Goal: Contribute content: Add original content to the website for others to see

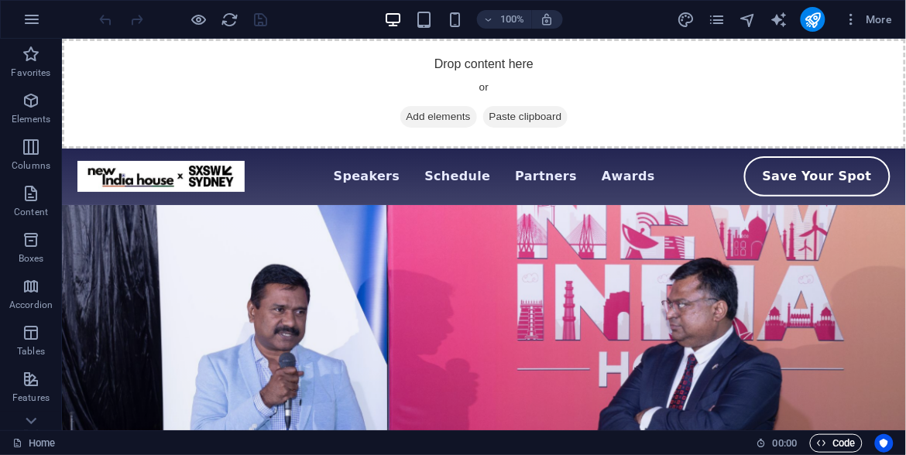
click at [830, 446] on span "Code" at bounding box center [836, 443] width 39 height 19
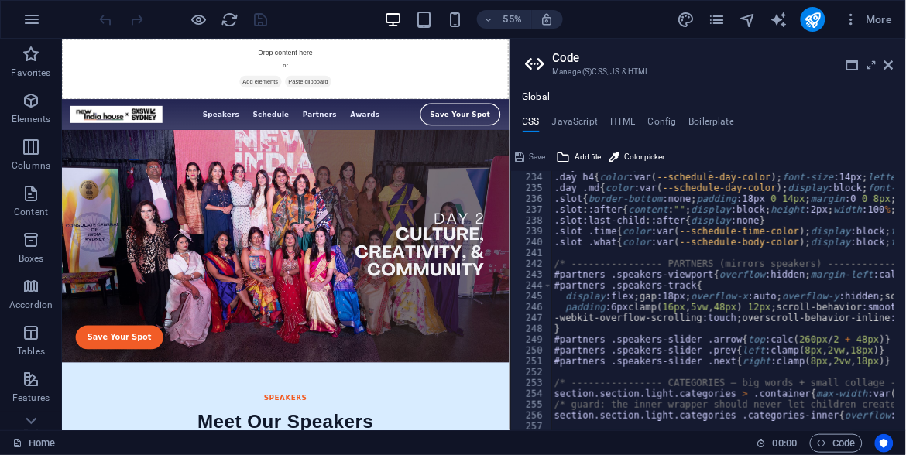
scroll to position [5386, 0]
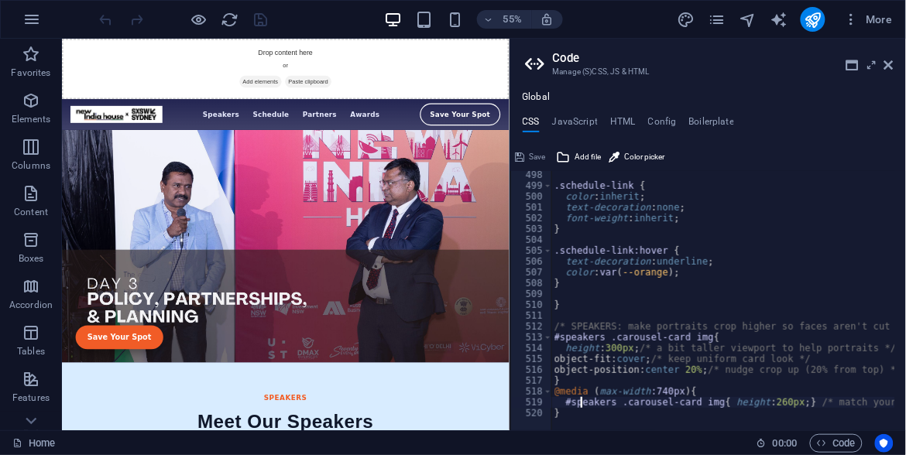
type textarea "}"
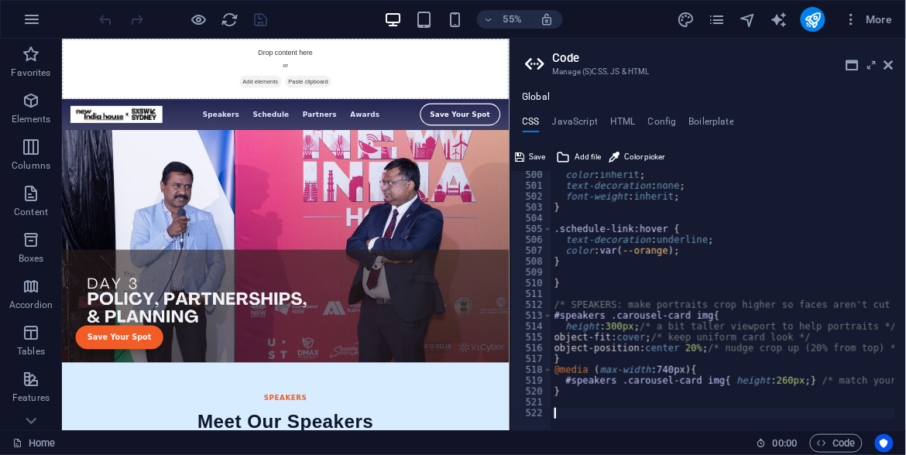
scroll to position [5527, 0]
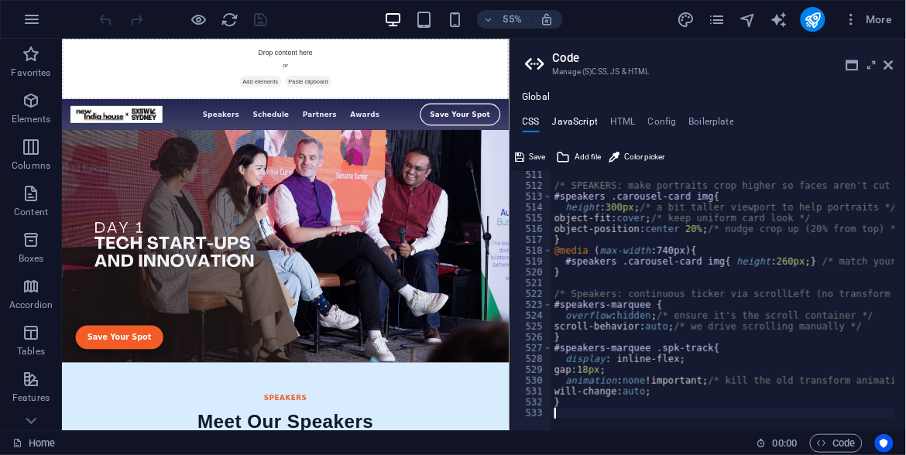
click at [571, 126] on h4 "JavaScript" at bounding box center [575, 124] width 46 height 17
type textarea "// Mobile menu toggle"
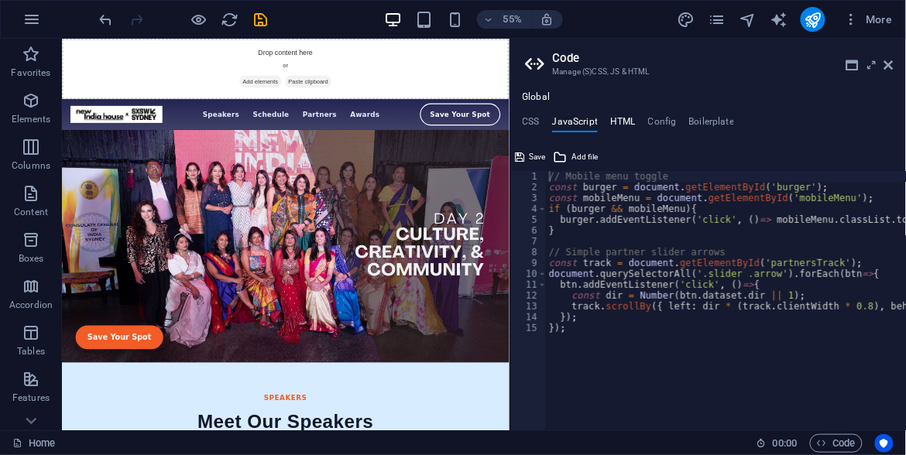
click at [622, 121] on h4 "HTML" at bounding box center [623, 124] width 26 height 17
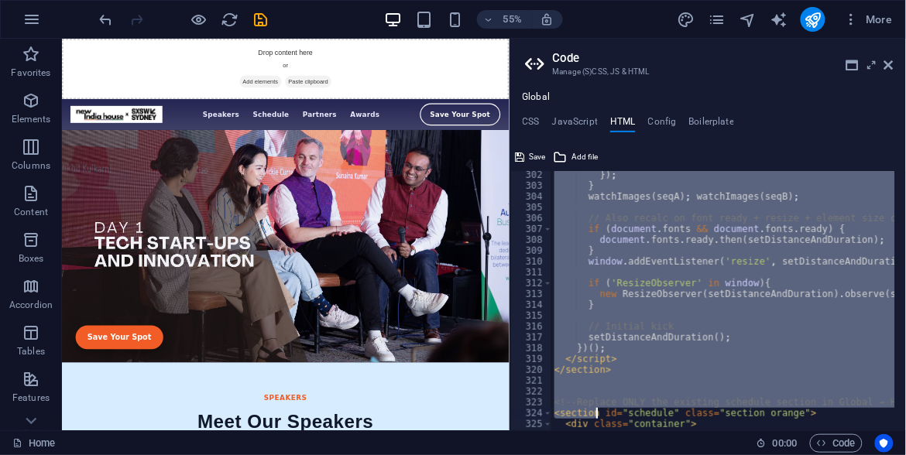
scroll to position [3339, 0]
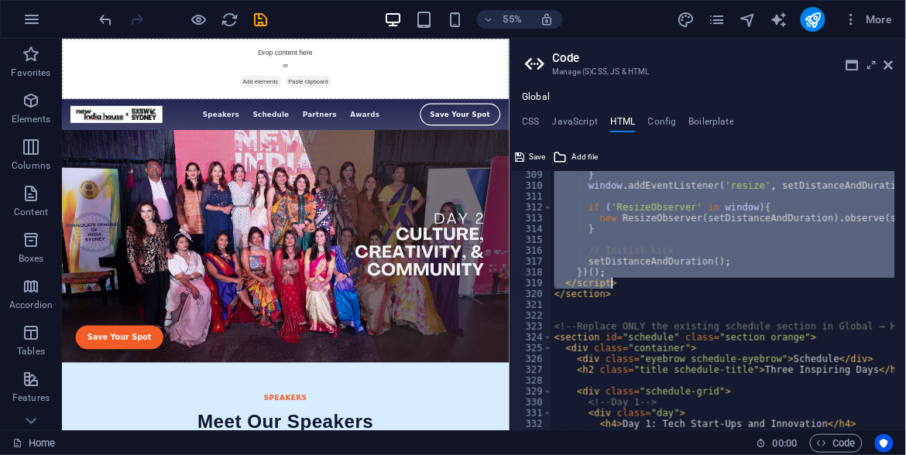
drag, startPoint x: 561, startPoint y: 204, endPoint x: 616, endPoint y: 282, distance: 94.9
type textarea "})(); </script>"
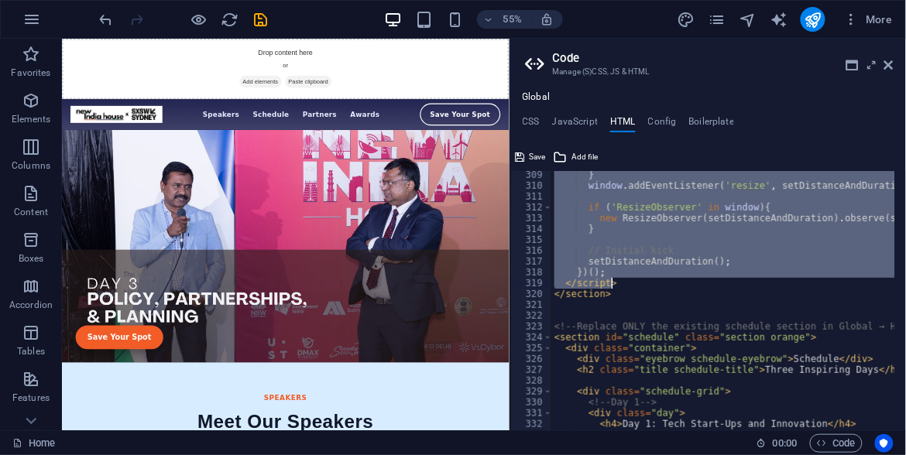
paste textarea
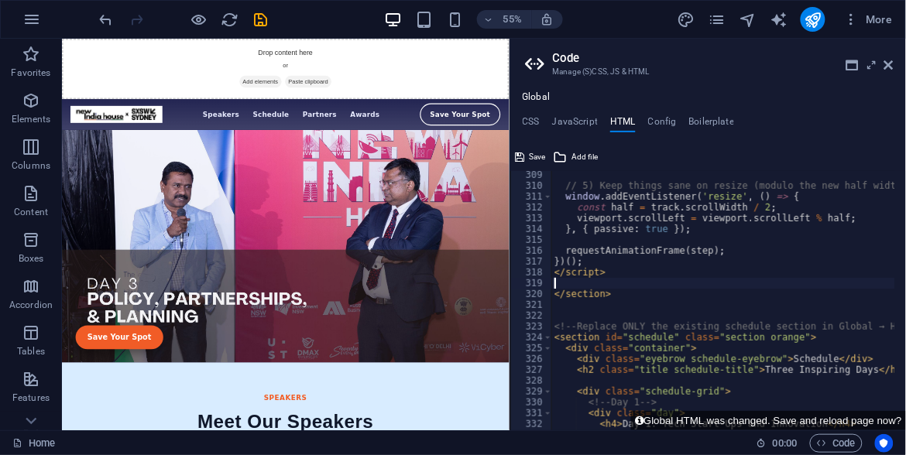
type textarea "</script>"
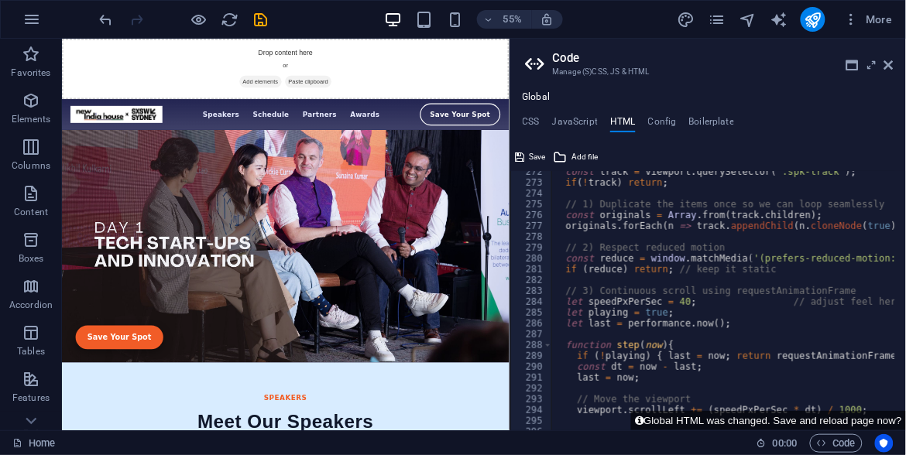
scroll to position [2940, 0]
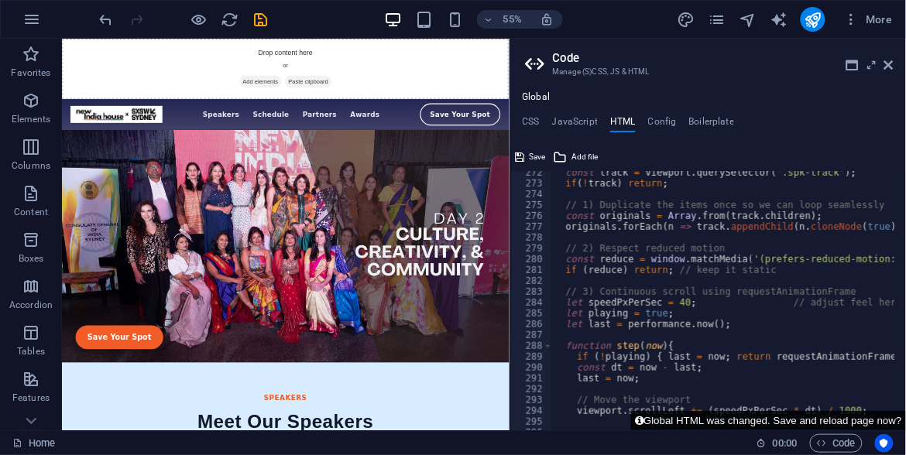
click at [742, 419] on button "Global HTML was changed. Save and reload page now?" at bounding box center [768, 420] width 275 height 19
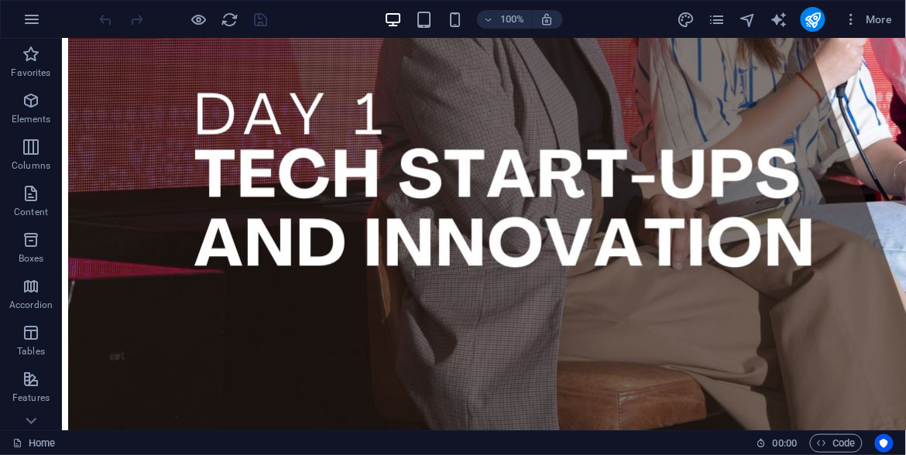
scroll to position [0, 0]
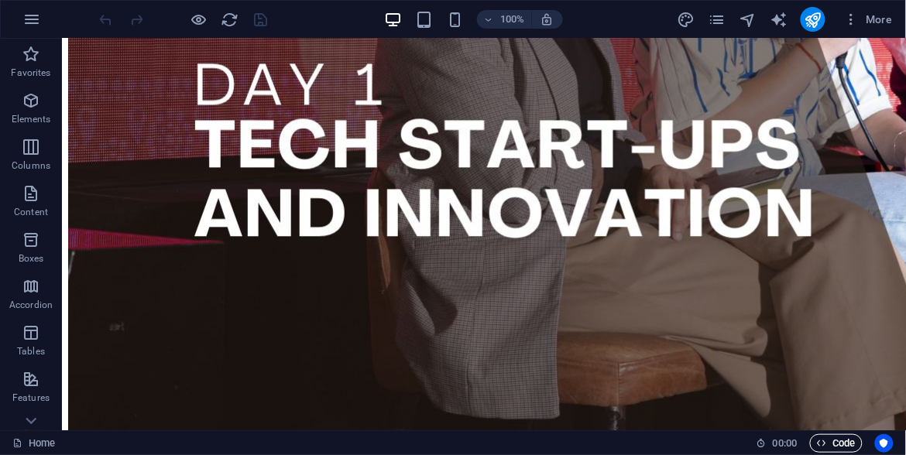
click at [824, 443] on icon "button" at bounding box center [822, 443] width 10 height 10
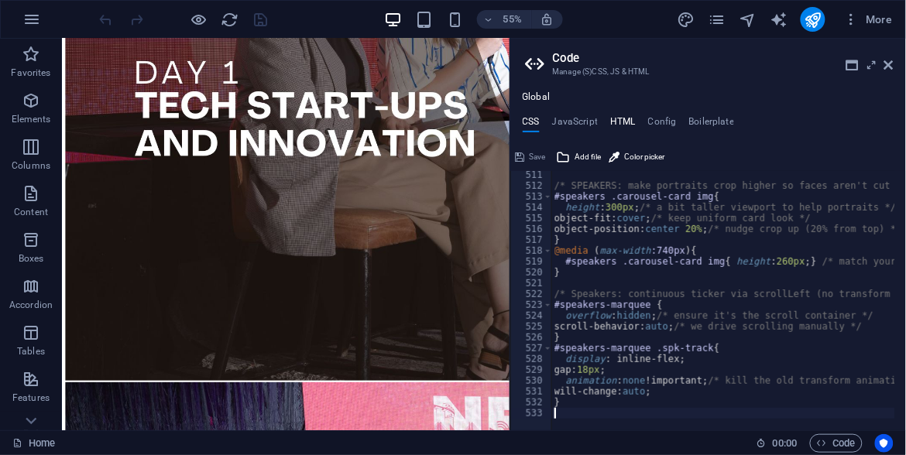
click at [619, 122] on h4 "HTML" at bounding box center [623, 124] width 26 height 17
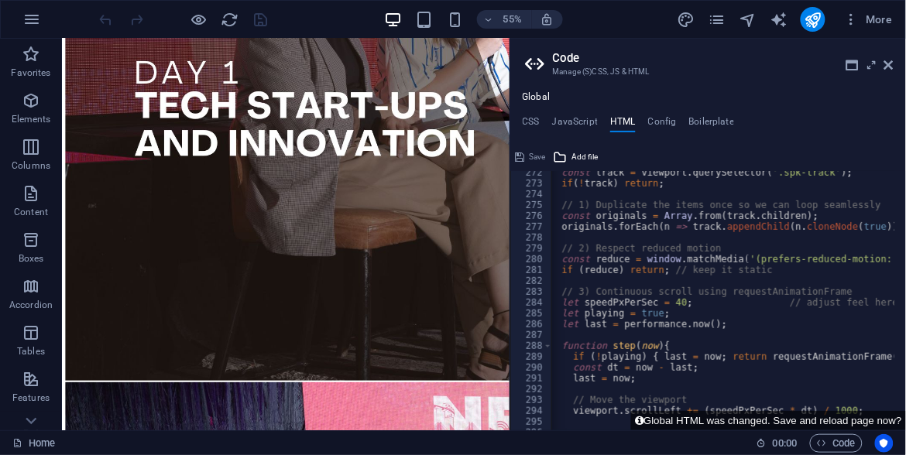
type textarea "let speedPxPerSec = 80; // adjust feel here (20–80 looks good)"
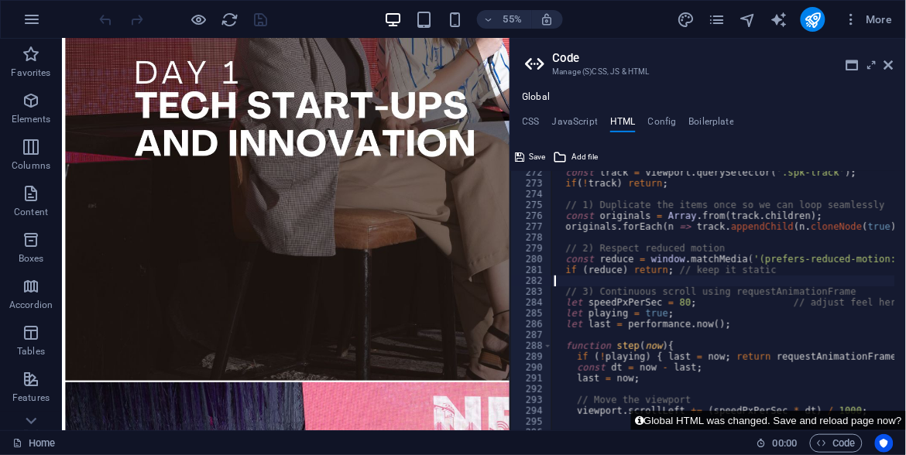
click at [787, 426] on button "Global HTML was changed. Save and reload page now?" at bounding box center [768, 420] width 275 height 19
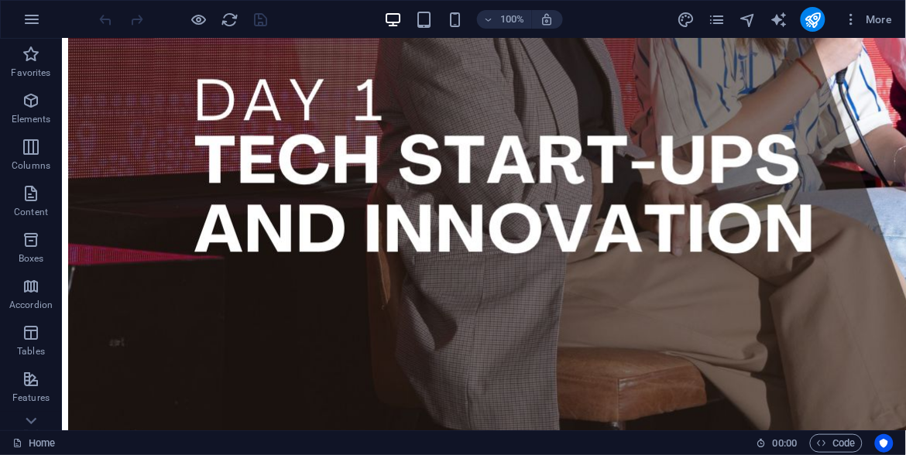
click at [805, 33] on div "100% More" at bounding box center [453, 19] width 904 height 37
click at [809, 19] on icon "publish" at bounding box center [812, 20] width 18 height 18
